Goal: Task Accomplishment & Management: Manage account settings

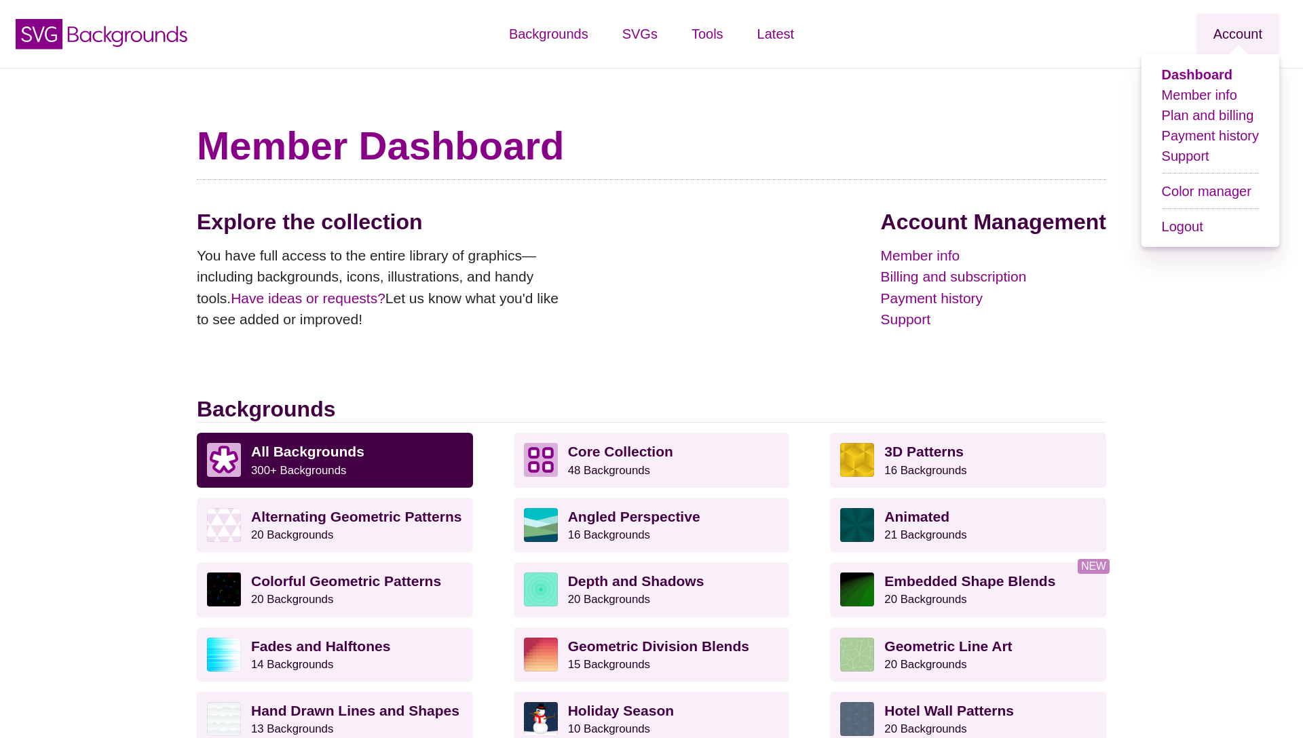
click at [1238, 37] on link "Account" at bounding box center [1237, 34] width 83 height 41
click at [1223, 111] on link "Plan and billing" at bounding box center [1208, 115] width 92 height 15
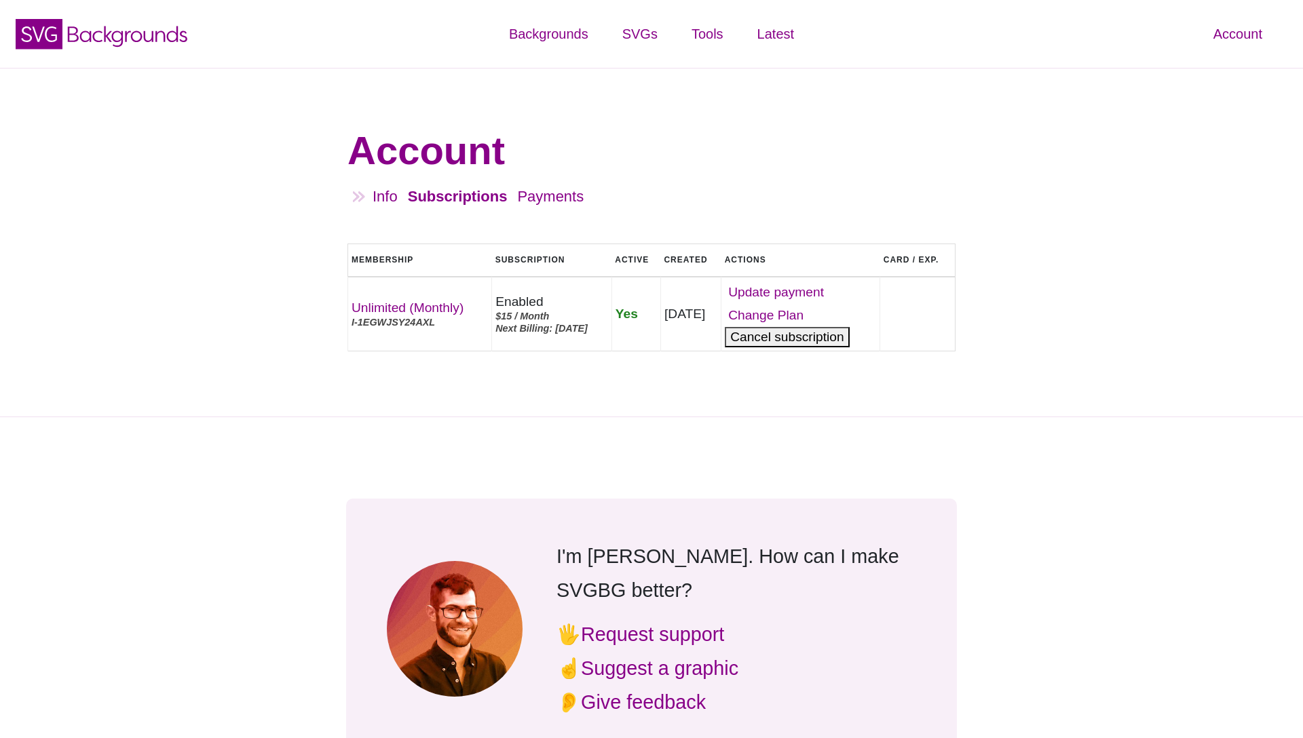
click at [837, 347] on button "Cancel" at bounding box center [787, 337] width 124 height 20
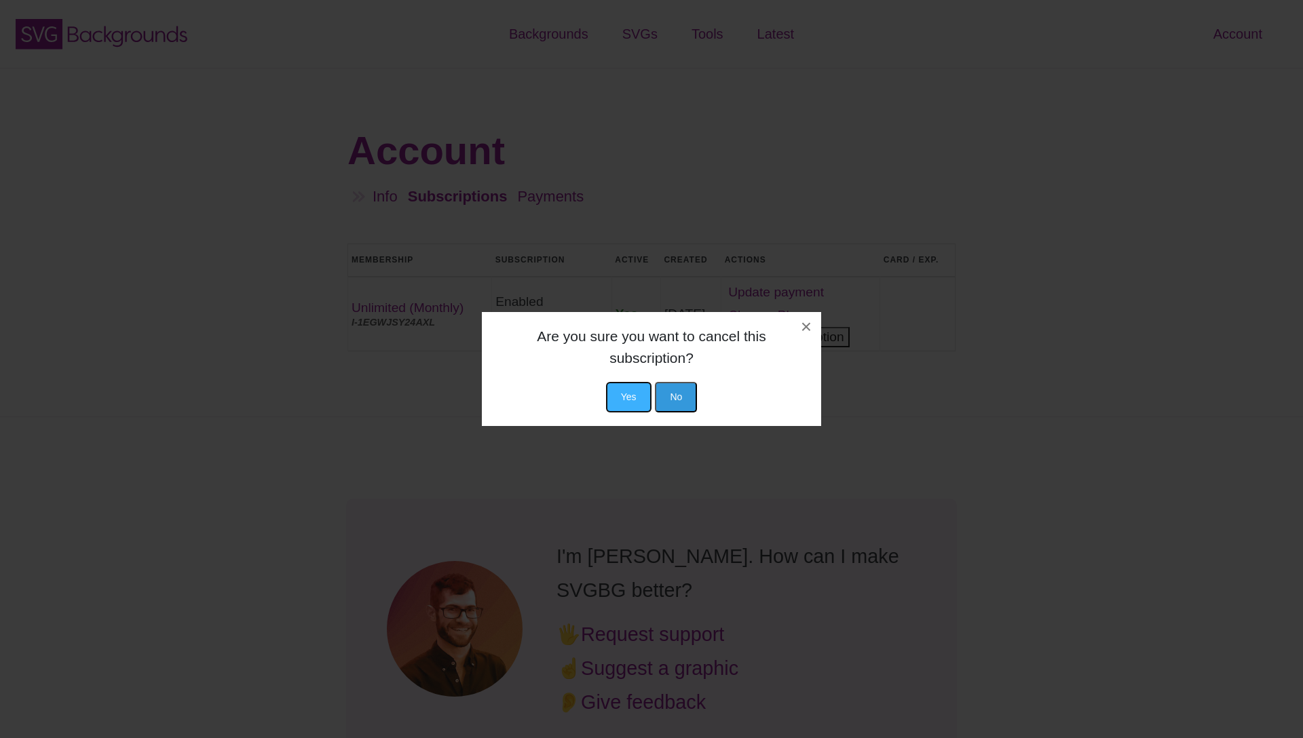
click at [627, 396] on button "Yes" at bounding box center [628, 397] width 45 height 31
